Goal: Task Accomplishment & Management: Use online tool/utility

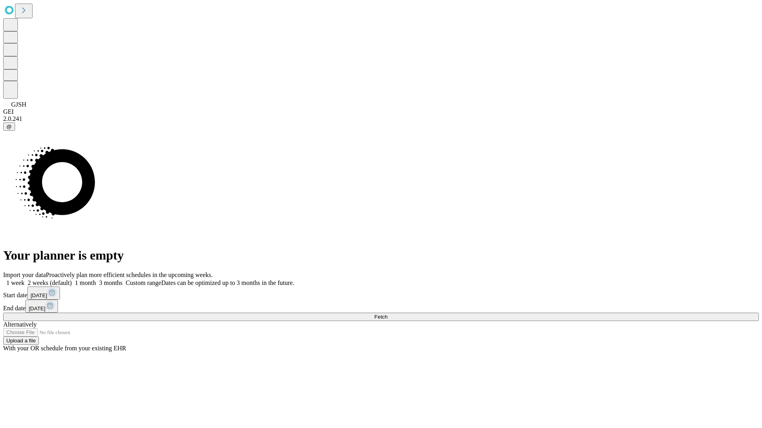
click at [387, 314] on span "Fetch" at bounding box center [380, 317] width 13 height 6
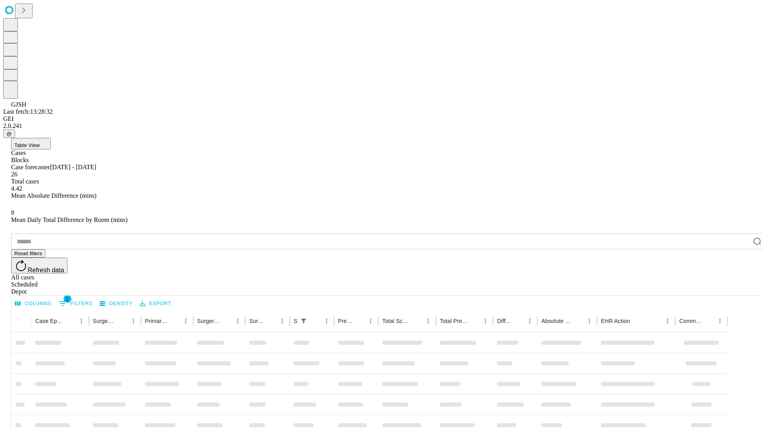
click at [741, 288] on div "Depot" at bounding box center [388, 291] width 755 height 7
